Goal: Transaction & Acquisition: Purchase product/service

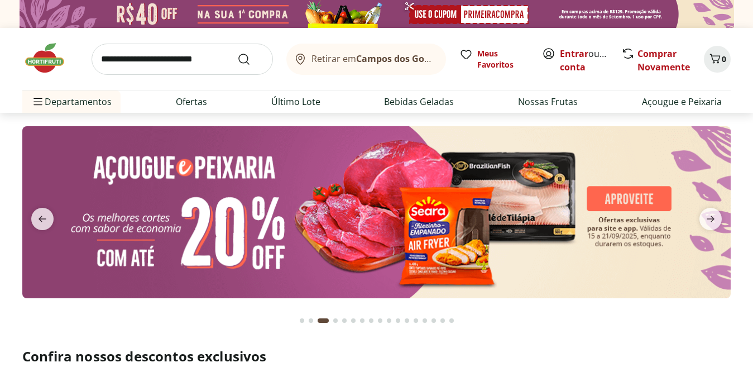
click at [47, 59] on img at bounding box center [50, 58] width 56 height 34
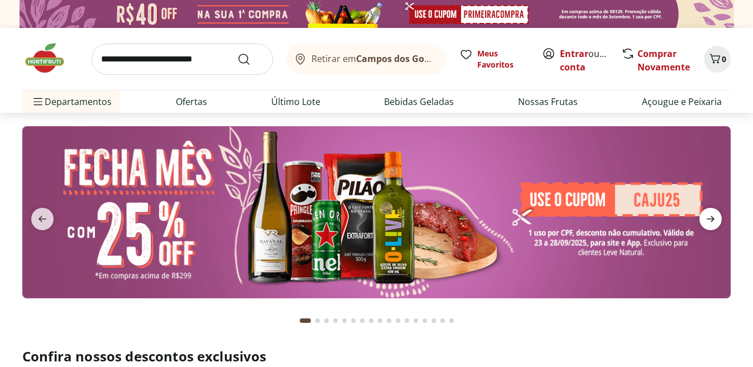
click at [709, 218] on icon "next" at bounding box center [711, 219] width 8 height 6
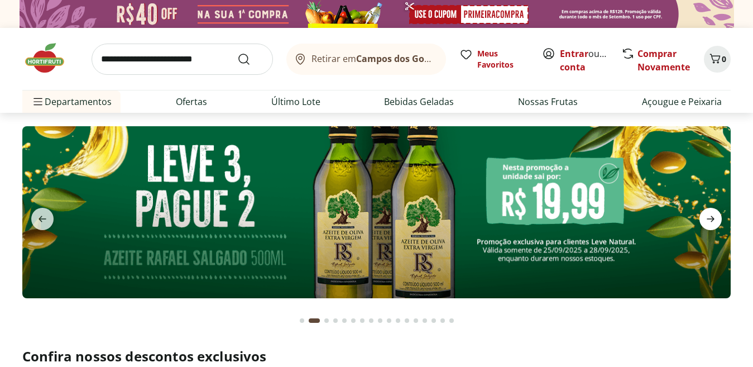
click at [709, 218] on icon "next" at bounding box center [711, 219] width 8 height 6
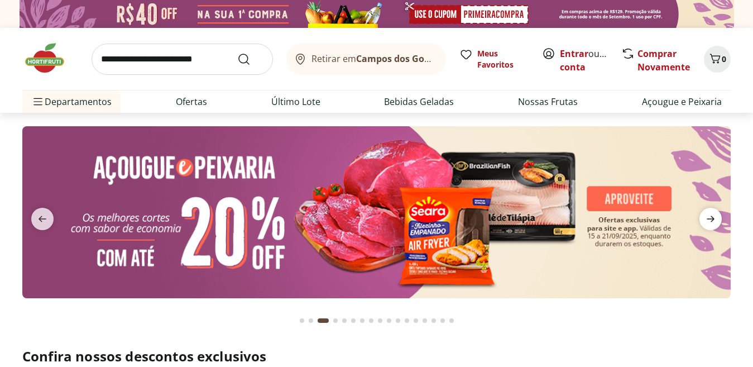
click at [709, 218] on icon "next" at bounding box center [711, 219] width 8 height 6
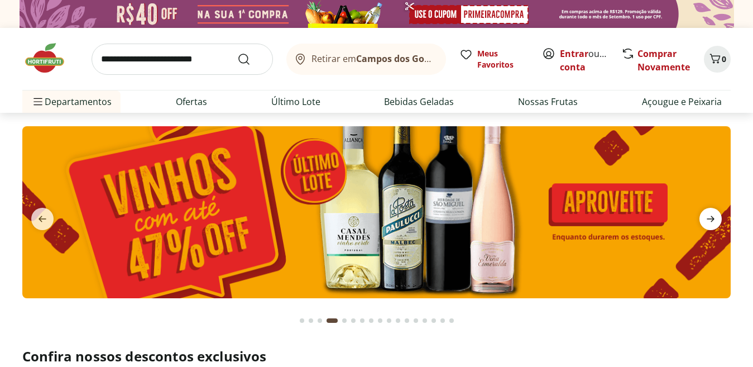
click at [709, 218] on icon "next" at bounding box center [711, 219] width 8 height 6
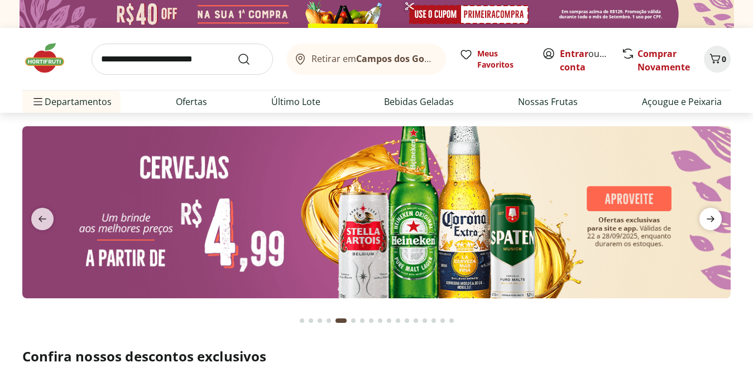
click at [709, 218] on icon "next" at bounding box center [711, 219] width 8 height 6
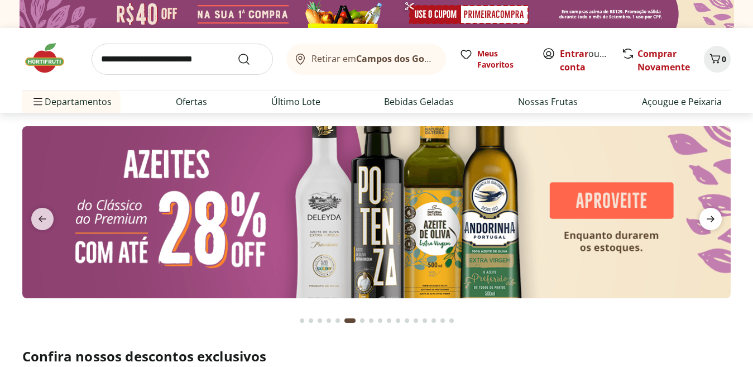
click at [709, 218] on icon "next" at bounding box center [711, 219] width 8 height 6
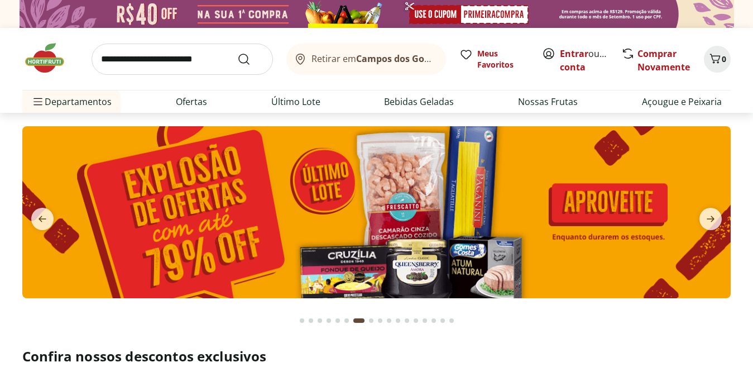
click at [406, 173] on img at bounding box center [376, 211] width 709 height 171
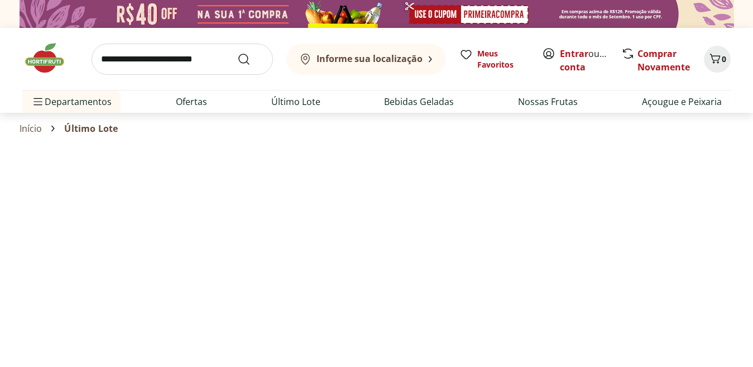
select select "**********"
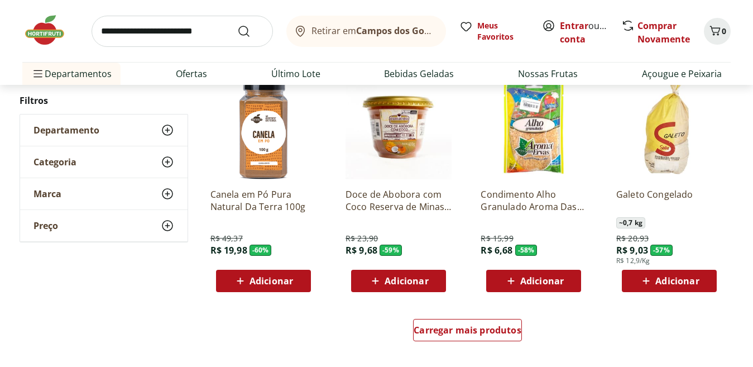
scroll to position [670, 0]
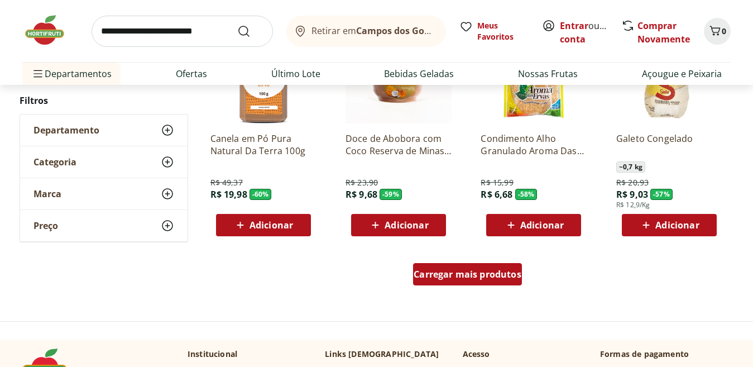
click at [484, 279] on span "Carregar mais produtos" at bounding box center [468, 274] width 108 height 9
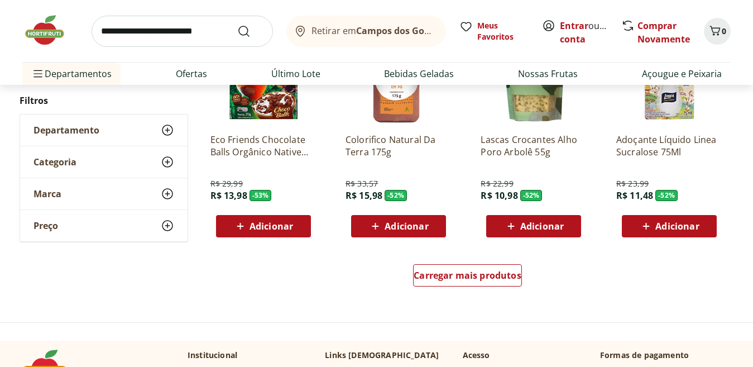
scroll to position [1396, 0]
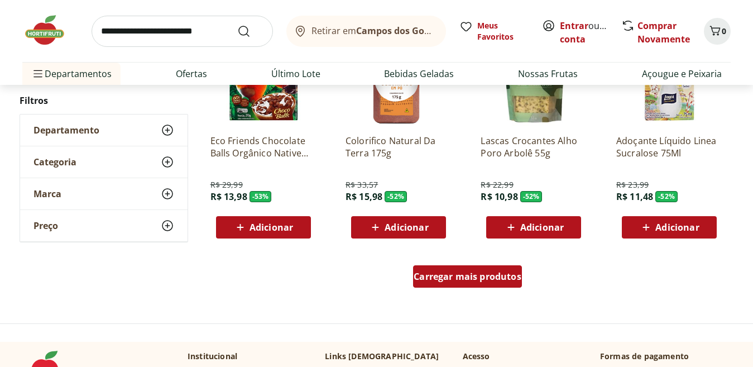
click at [497, 272] on span "Carregar mais produtos" at bounding box center [468, 276] width 108 height 9
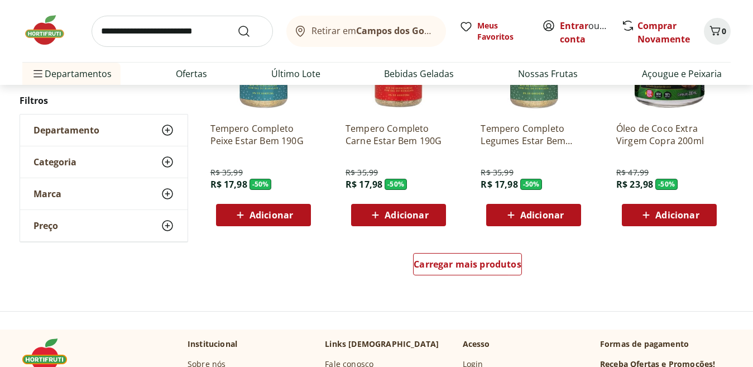
scroll to position [2233, 0]
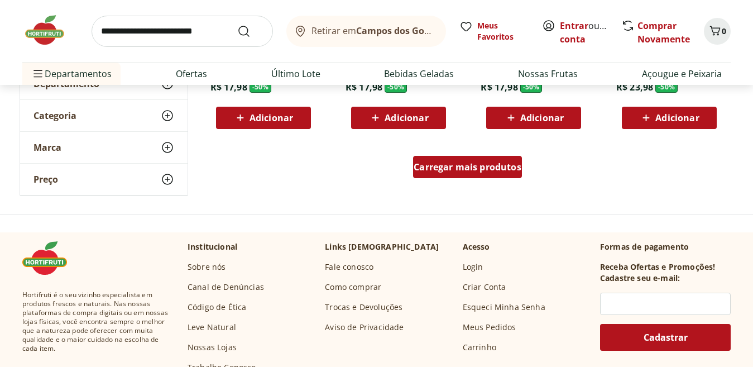
click at [461, 168] on span "Carregar mais produtos" at bounding box center [468, 166] width 108 height 9
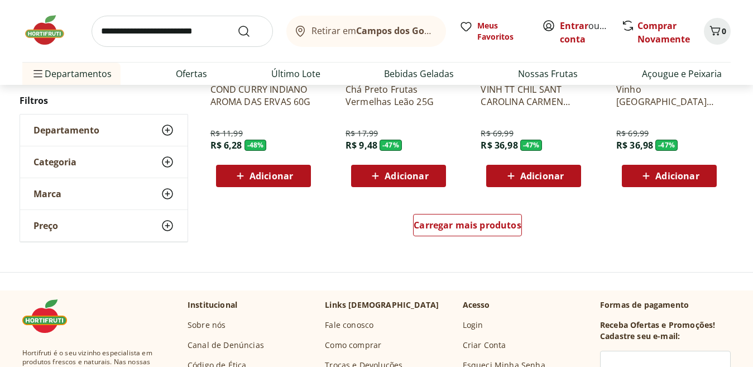
scroll to position [2792, 0]
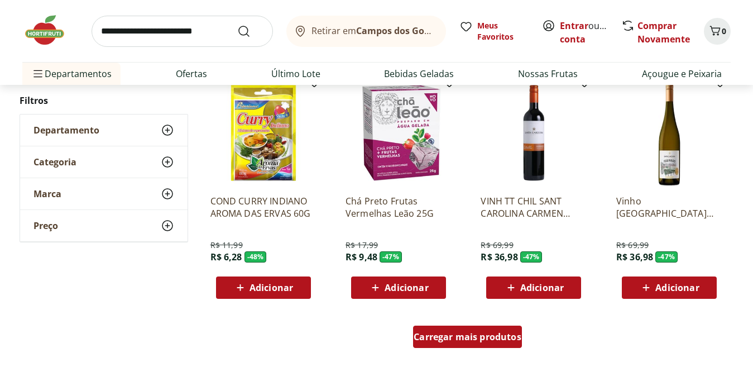
click at [484, 336] on span "Carregar mais produtos" at bounding box center [468, 336] width 108 height 9
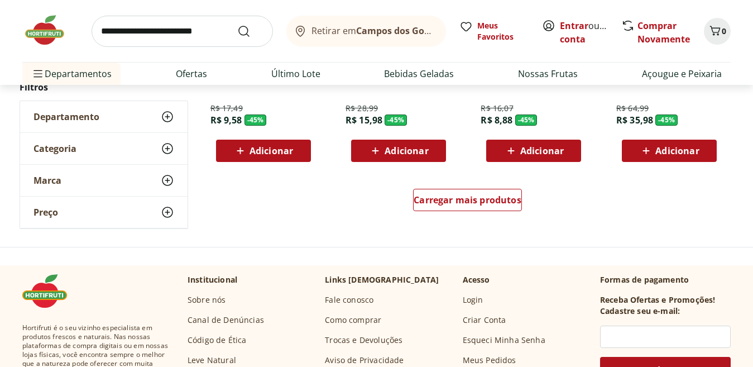
scroll to position [3741, 0]
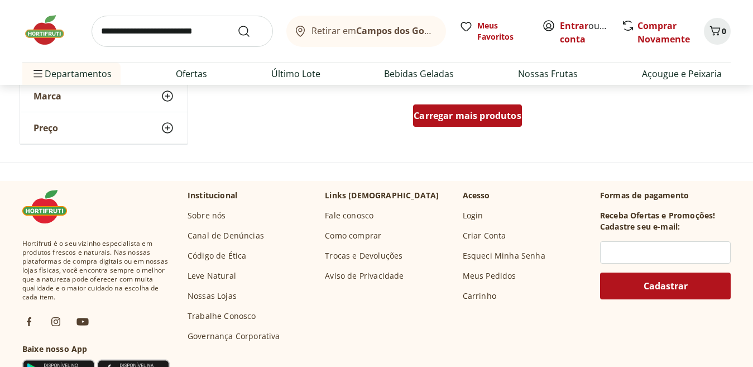
click at [497, 122] on div "Carregar mais produtos" at bounding box center [467, 115] width 109 height 22
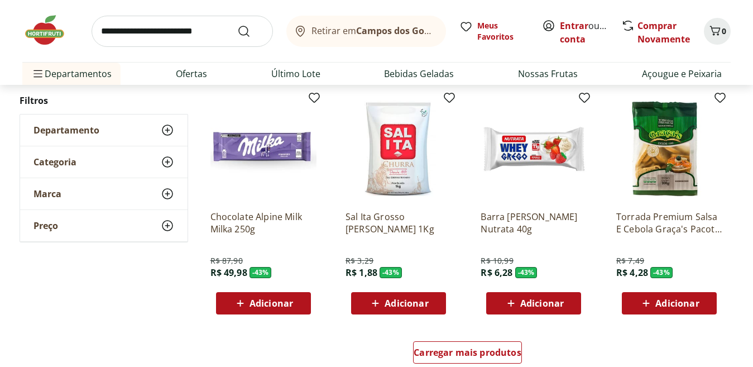
scroll to position [4243, 0]
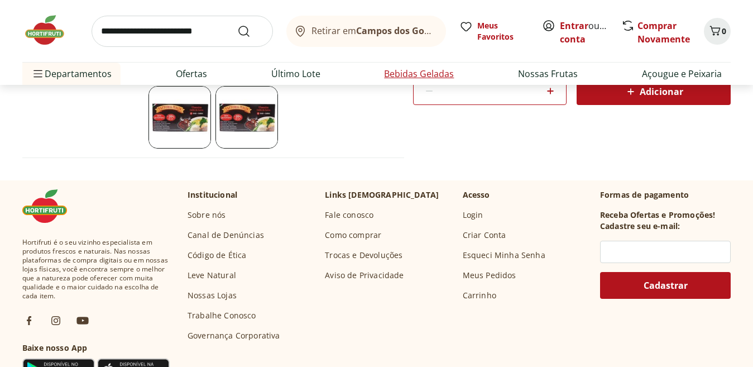
scroll to position [335, 0]
